Goal: Book appointment/travel/reservation

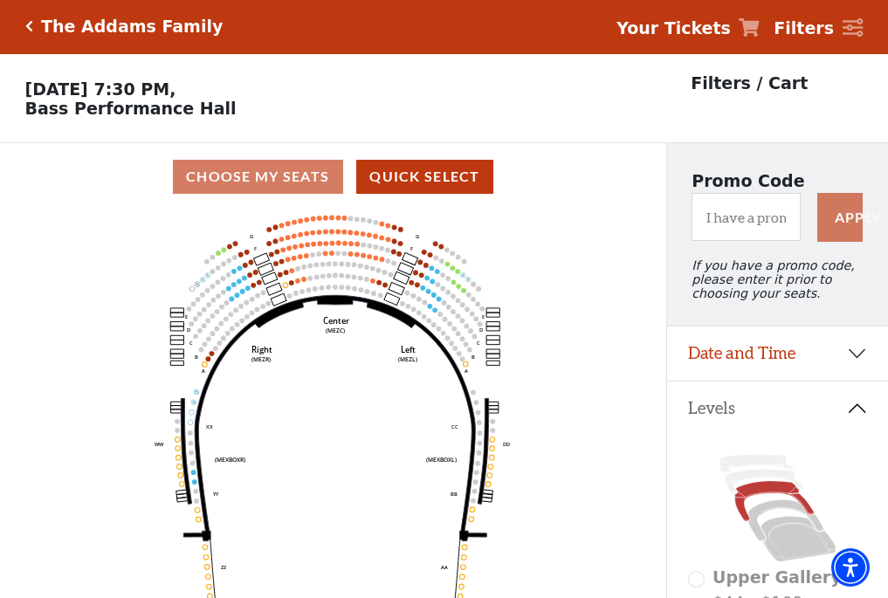
scroll to position [81, 0]
